Goal: Task Accomplishment & Management: Manage account settings

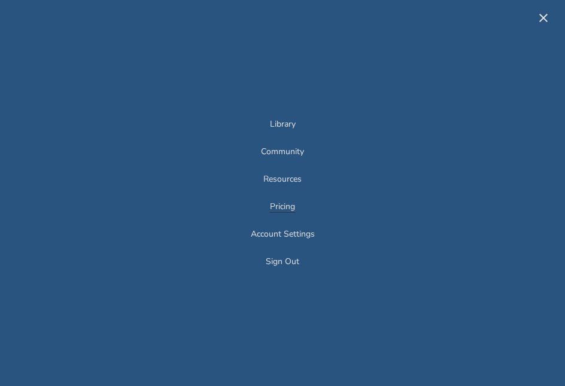
click at [293, 204] on link "Pricing" at bounding box center [282, 208] width 25 height 10
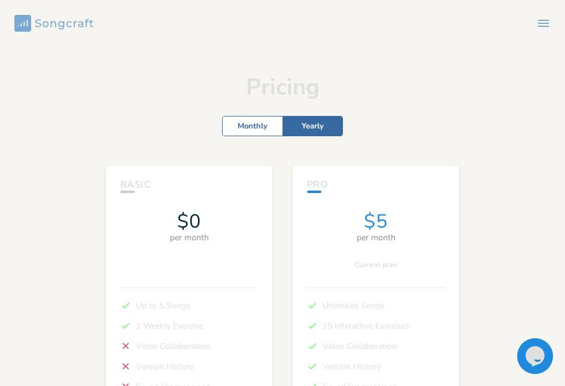
click at [275, 200] on div "Basic $0 per month Check Up to 5 Songs Check 1 Weekly Exercise Close Video Coll…" at bounding box center [282, 316] width 565 height 322
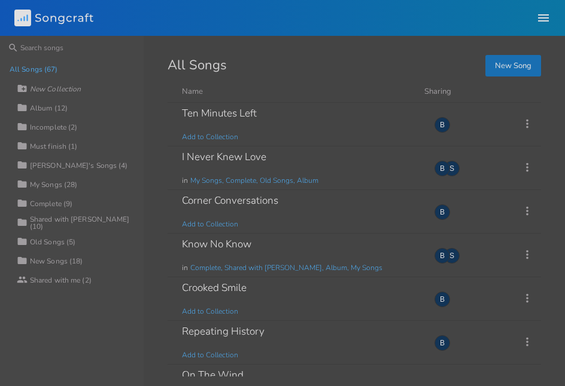
click at [543, 19] on icon "button" at bounding box center [543, 18] width 14 height 14
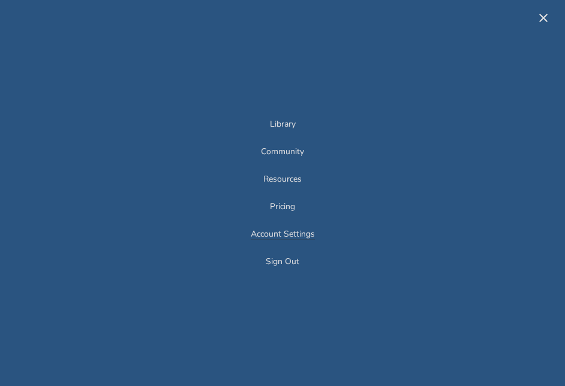
click at [297, 233] on link "Account Settings" at bounding box center [283, 235] width 64 height 10
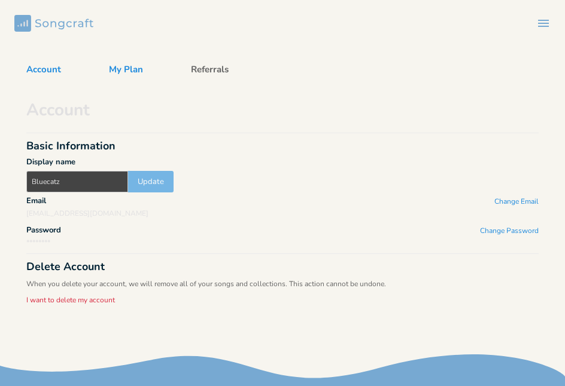
click at [129, 67] on button "My Plan" at bounding box center [125, 71] width 53 height 17
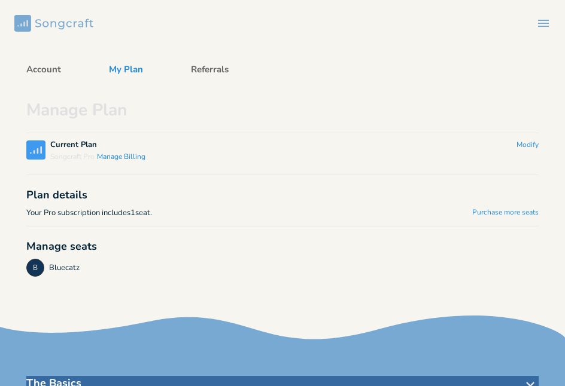
click at [133, 157] on button "Manage Billing" at bounding box center [121, 157] width 48 height 10
